Goal: Information Seeking & Learning: Learn about a topic

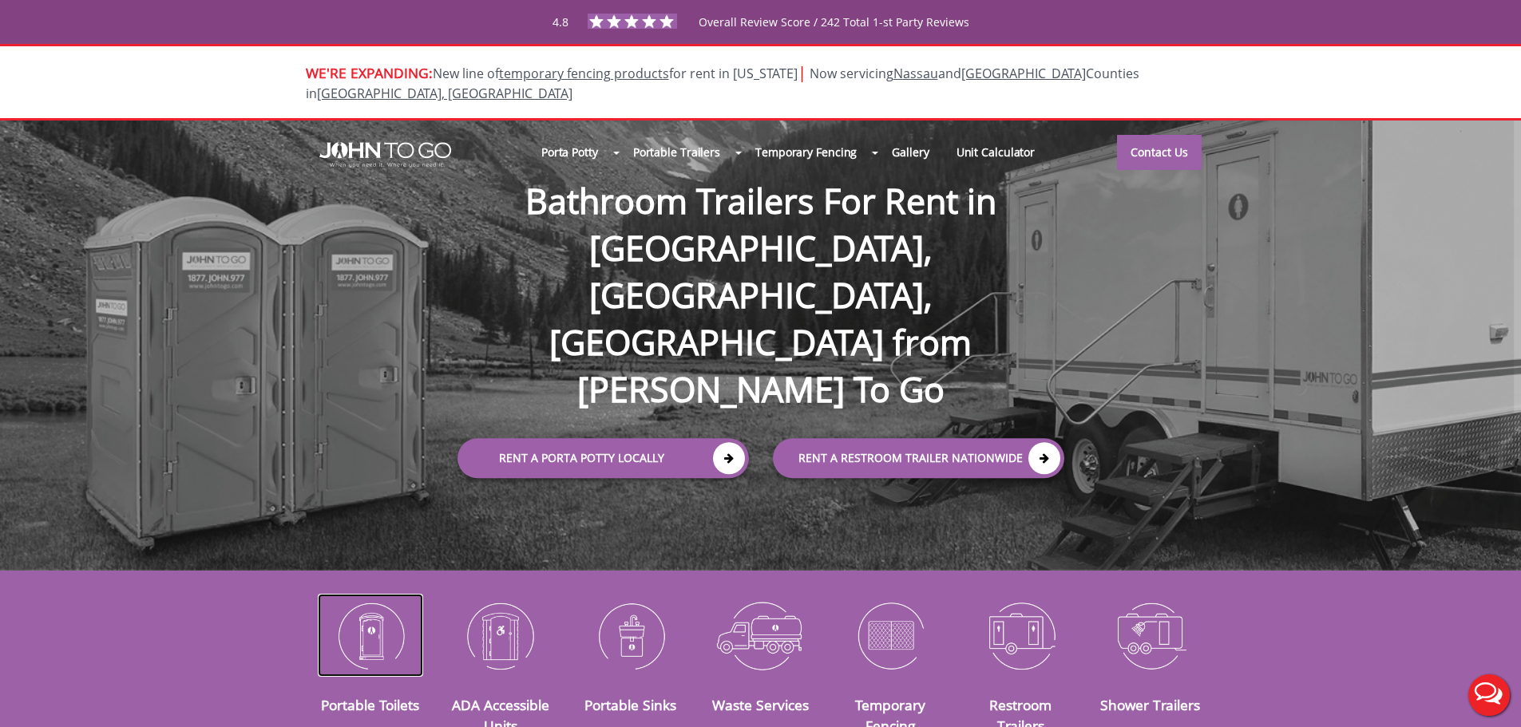
click at [388, 613] on img at bounding box center [371, 635] width 106 height 83
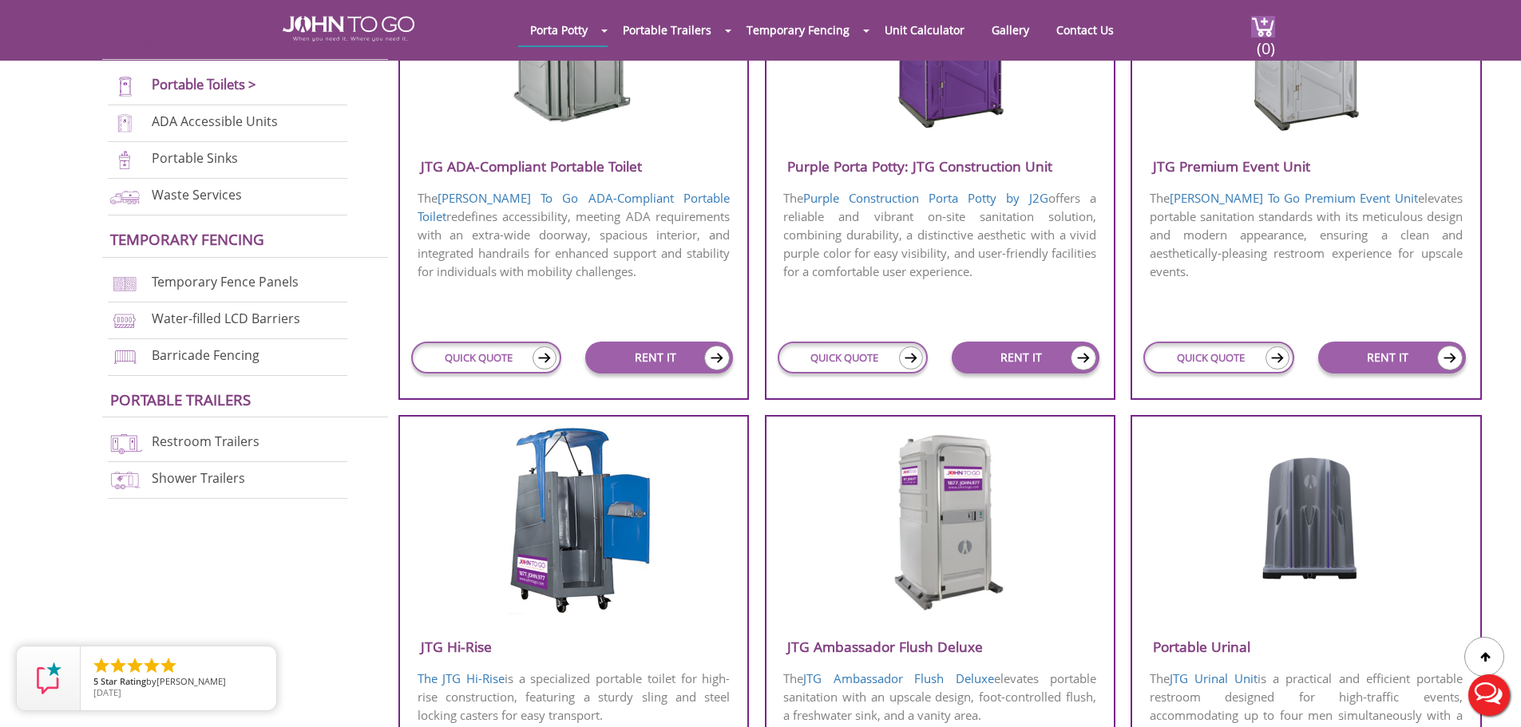
scroll to position [878, 0]
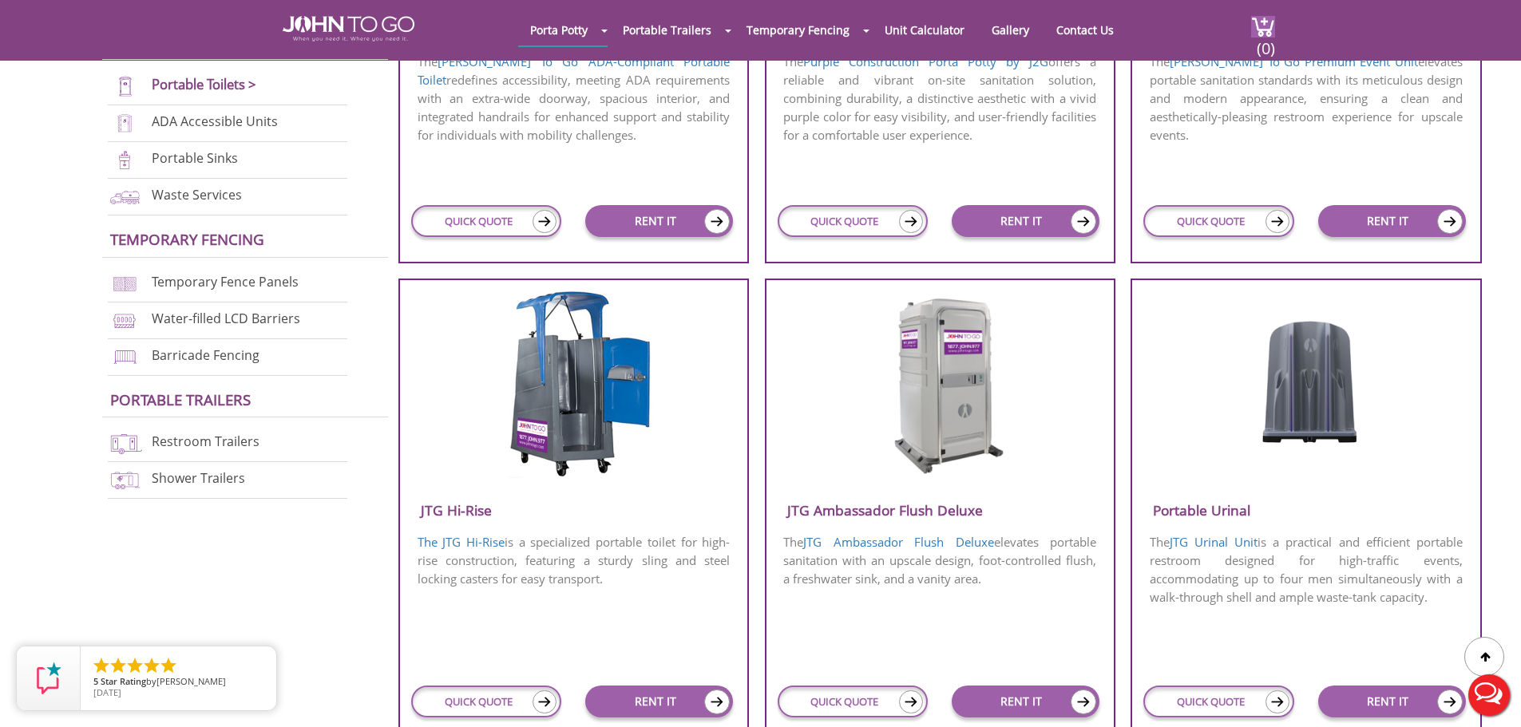
click at [1001, 459] on img at bounding box center [940, 383] width 152 height 184
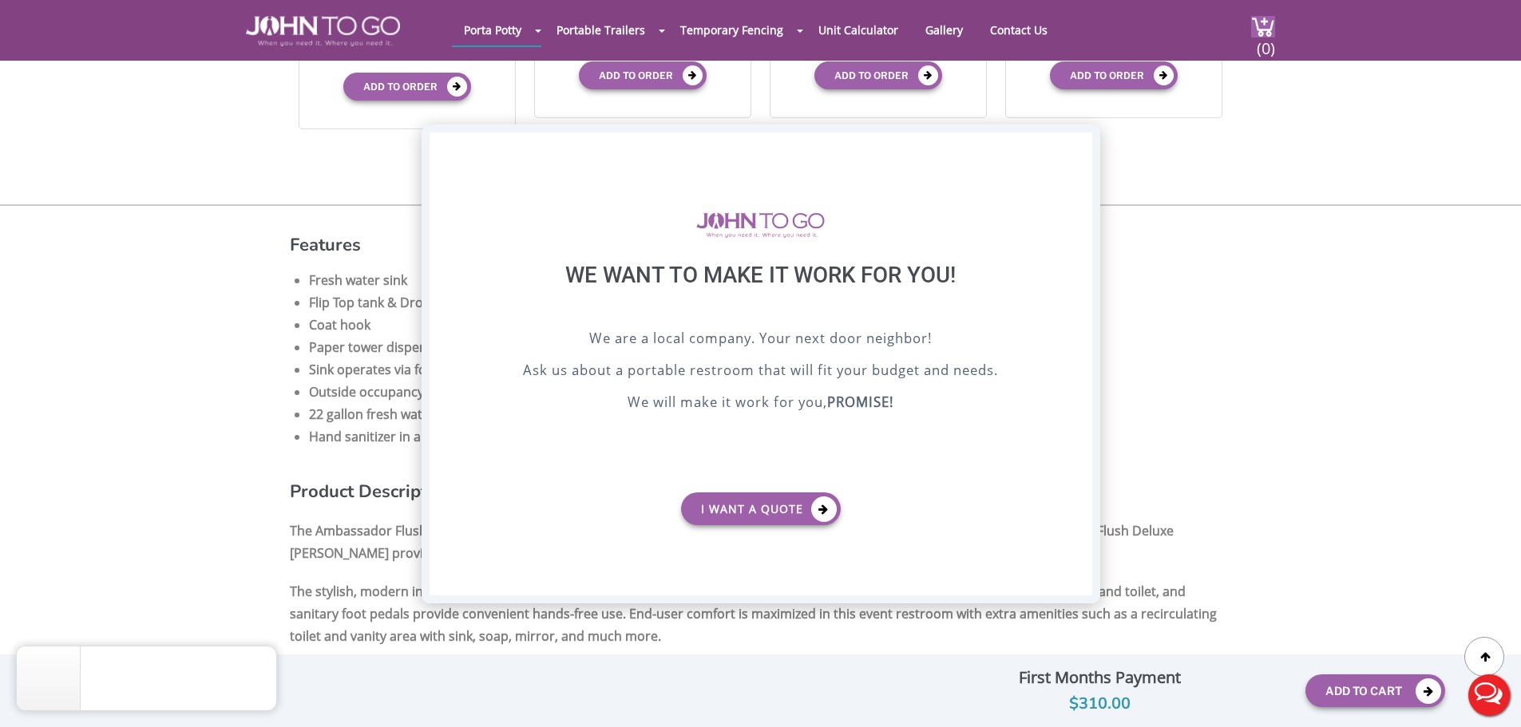
click at [1082, 147] on div "X" at bounding box center [1078, 145] width 25 height 27
